Goal: Task Accomplishment & Management: Complete application form

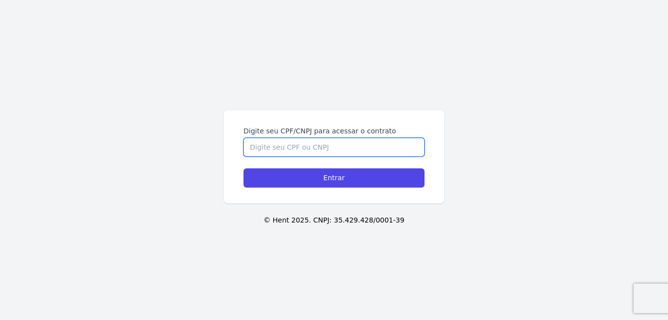
click at [309, 147] on input "Digite seu CPF/CNPJ para acessar o contrato" at bounding box center [333, 147] width 181 height 19
type input "51970537809"
click at [243, 168] on input "Entrar" at bounding box center [333, 177] width 181 height 19
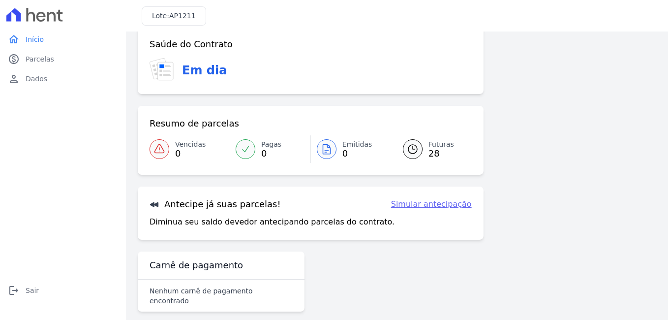
scroll to position [56, 0]
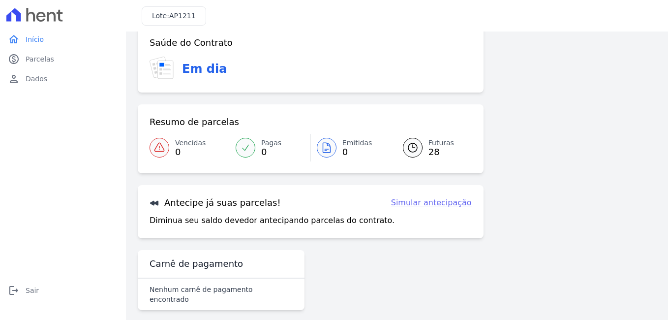
click at [184, 264] on h3 "Carnê de pagamento" at bounding box center [195, 264] width 93 height 12
drag, startPoint x: 190, startPoint y: 294, endPoint x: 280, endPoint y: 229, distance: 110.9
click at [191, 292] on div "Nenhum carnê de pagamento encontrado" at bounding box center [221, 293] width 167 height 31
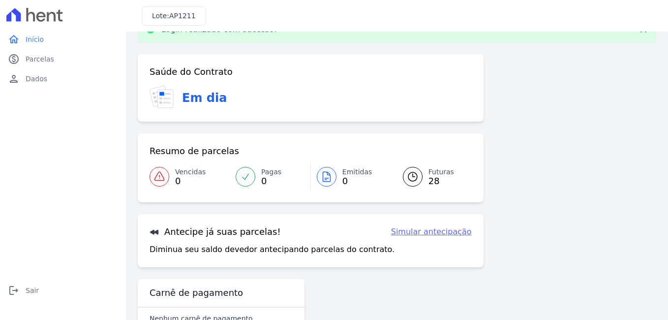
scroll to position [0, 0]
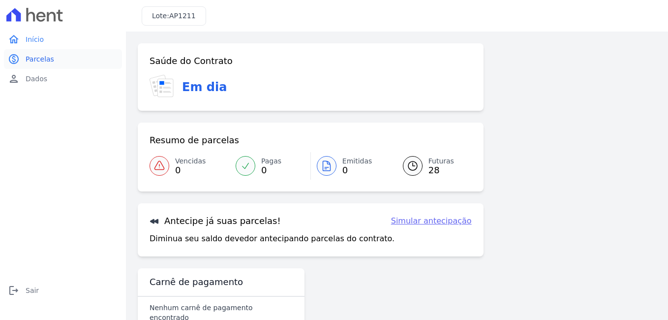
click at [28, 57] on span "Parcelas" at bounding box center [40, 59] width 29 height 10
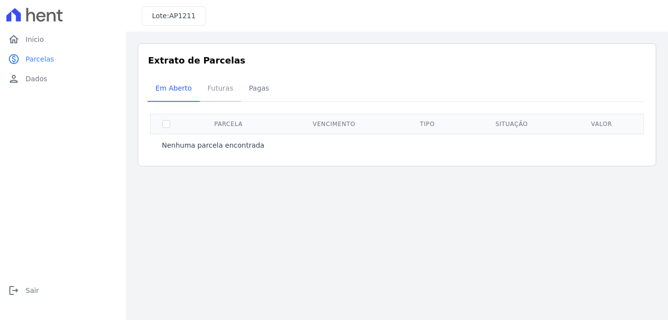
click at [229, 91] on span "Futuras" at bounding box center [220, 88] width 37 height 20
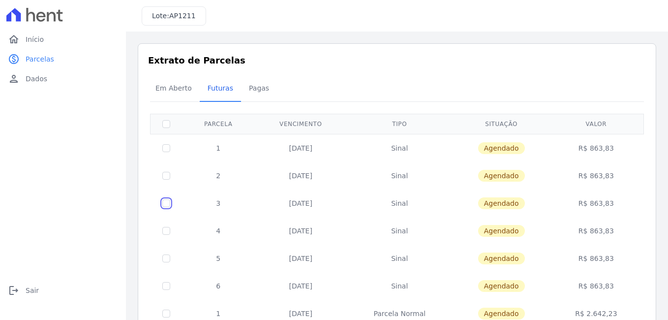
click at [167, 152] on input "checkbox" at bounding box center [166, 148] width 8 height 8
checkbox input "true"
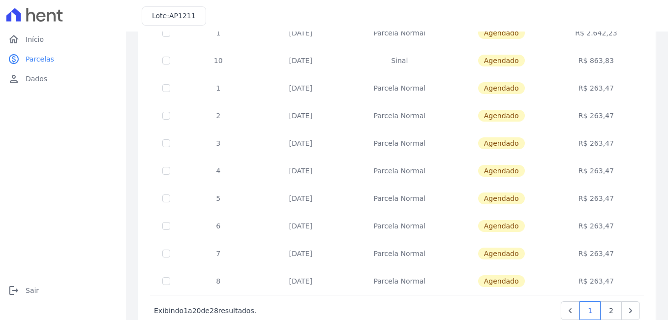
scroll to position [422, 0]
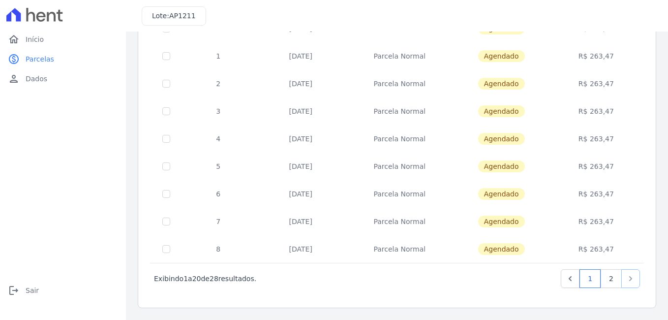
click at [630, 277] on link "Next" at bounding box center [630, 278] width 19 height 19
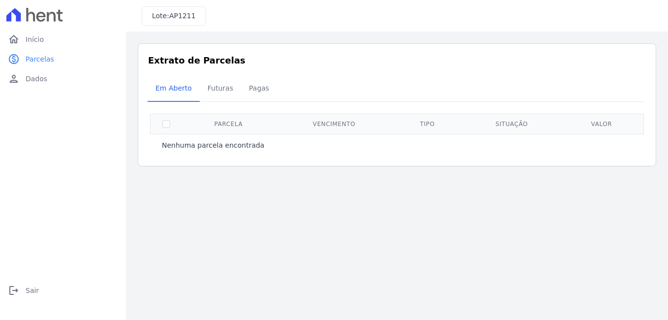
click at [181, 6] on div "Lote: AP1211" at bounding box center [174, 15] width 64 height 19
click at [174, 13] on span "AP1211" at bounding box center [182, 16] width 27 height 8
click at [39, 35] on span "Início" at bounding box center [35, 39] width 18 height 10
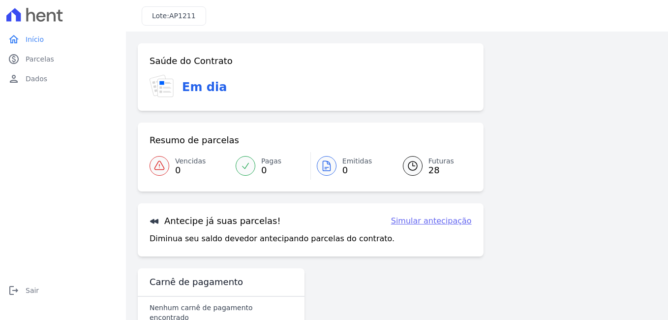
scroll to position [18, 0]
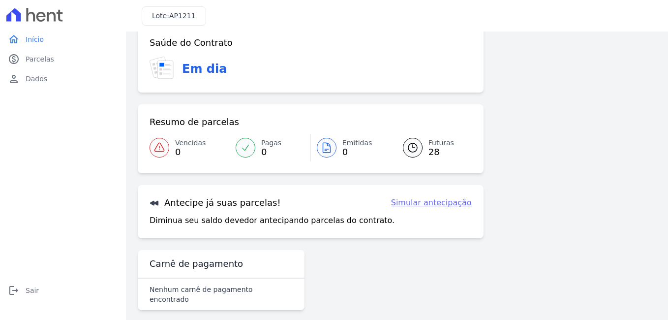
click at [439, 202] on link "Simular antecipação" at bounding box center [431, 203] width 81 height 12
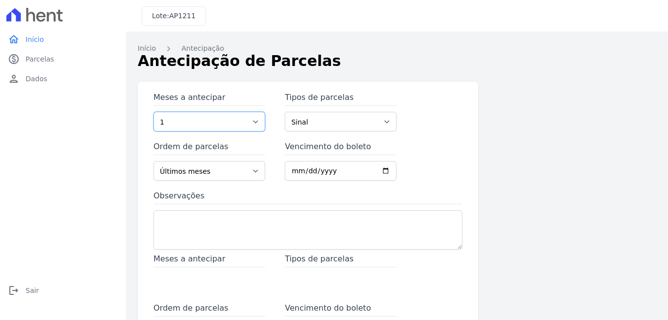
click at [215, 119] on select "1 2 3 4 5 6 7 8 9 10 11 12 13 14 15 16 17 18 19 20 21 22 23 24 25" at bounding box center [209, 122] width 112 height 20
select select "8"
click at [153, 112] on select "1 2 3 4 5 6 7 8 9 10 11 12 13 14 15 16 17 18 19 20 21 22 23 24 25" at bounding box center [209, 122] width 112 height 20
click at [317, 125] on select "Sinal Parcela Normal Intercalada" at bounding box center [341, 122] width 112 height 20
select select "standard"
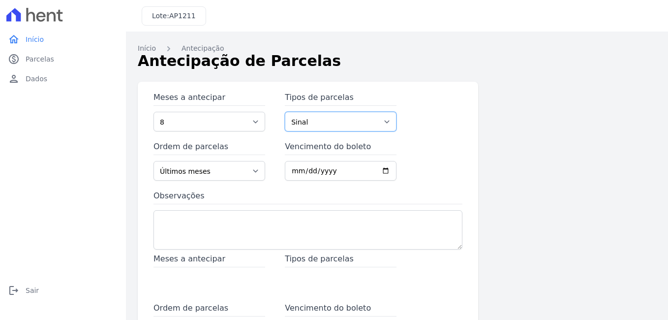
click at [285, 112] on select "Sinal Parcela Normal Intercalada" at bounding box center [341, 122] width 112 height 20
click at [205, 173] on select "Últimos meses Primeiros meses" at bounding box center [209, 171] width 112 height 20
drag, startPoint x: 348, startPoint y: 173, endPoint x: 270, endPoint y: 173, distance: 77.2
click at [269, 173] on div "Meses a antecipar 1 2 3 4 5 6 7 8 9 10 11 12 13 14 15 16 17 18 19 20 21 22 23 2…" at bounding box center [307, 171] width 309 height 161
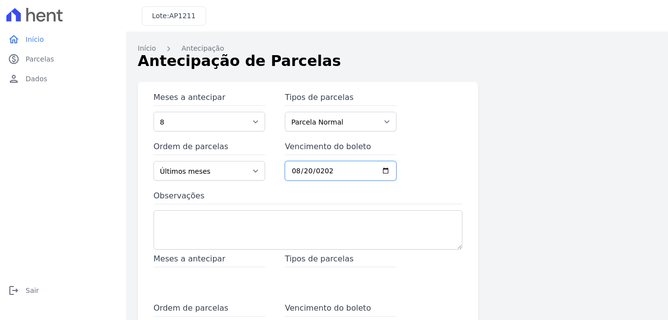
type input "[DATE]"
drag, startPoint x: 227, startPoint y: 233, endPoint x: 241, endPoint y: 214, distance: 23.9
click at [226, 233] on textarea "Observações" at bounding box center [307, 229] width 309 height 39
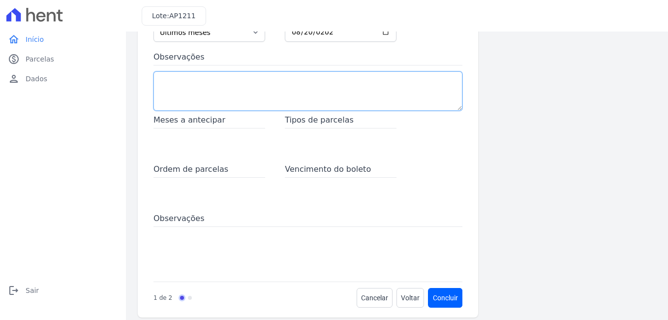
scroll to position [148, 0]
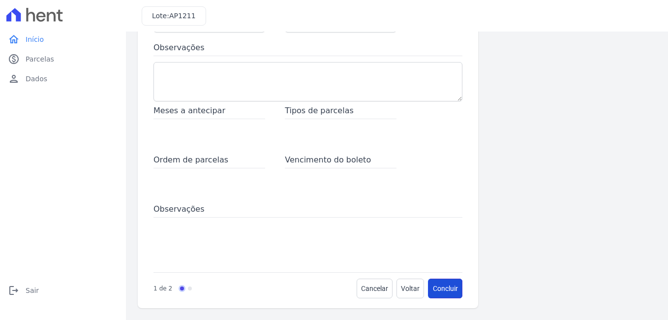
click at [439, 287] on button "Concluir" at bounding box center [445, 288] width 34 height 20
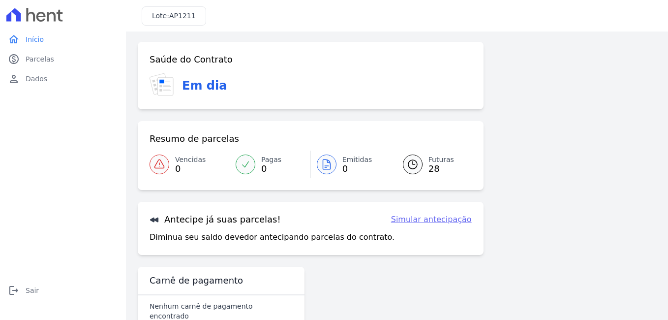
scroll to position [56, 0]
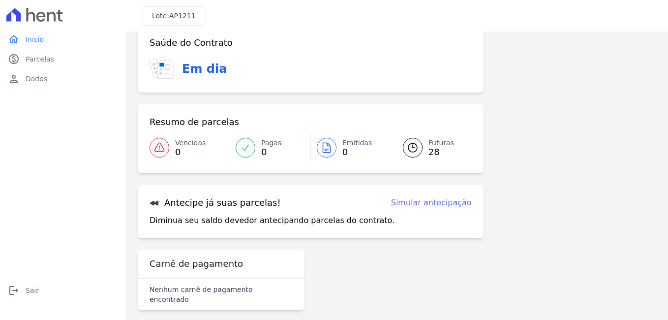
click at [434, 204] on link "Simular antecipação" at bounding box center [431, 203] width 81 height 12
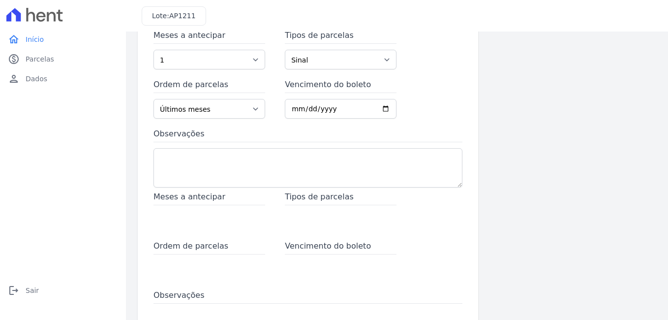
scroll to position [148, 0]
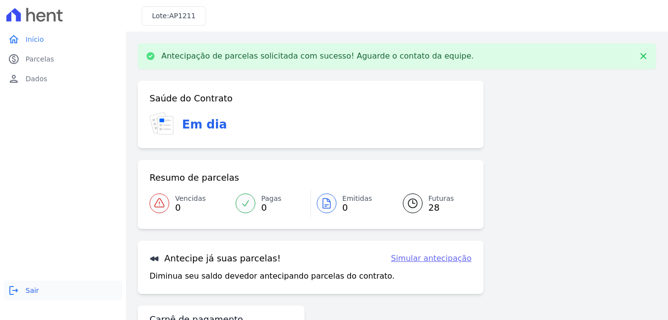
click at [15, 293] on icon "logout" at bounding box center [14, 290] width 12 height 12
